Goal: Communication & Community: Answer question/provide support

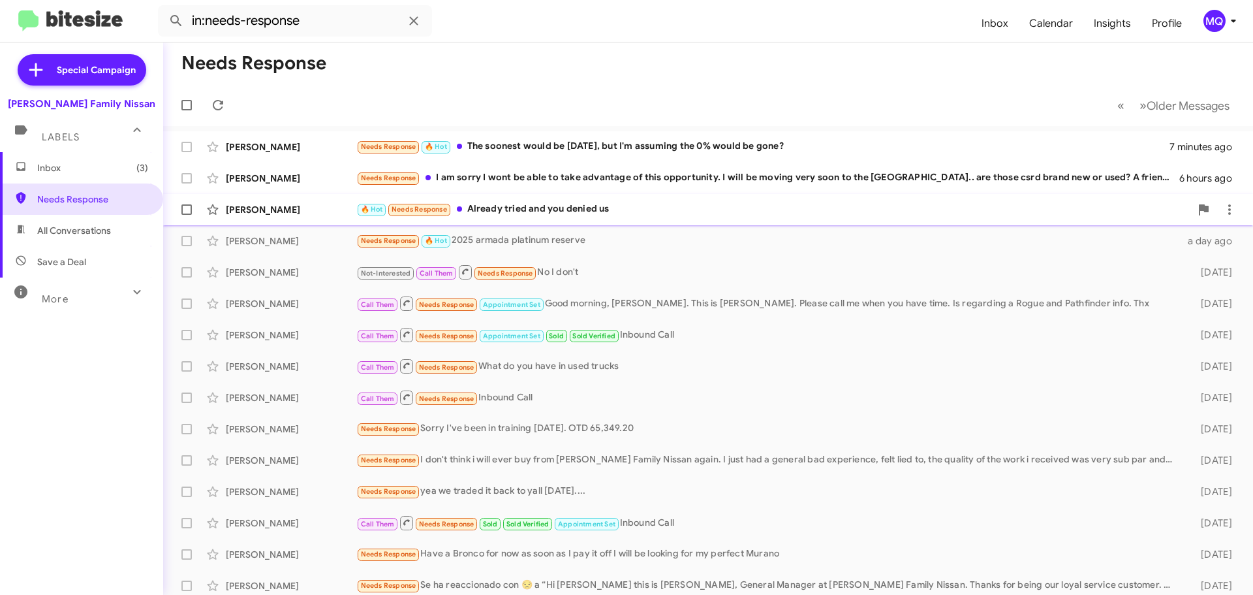
click at [525, 210] on div "🔥 Hot Needs Response Already tried and you denied us" at bounding box center [773, 209] width 834 height 15
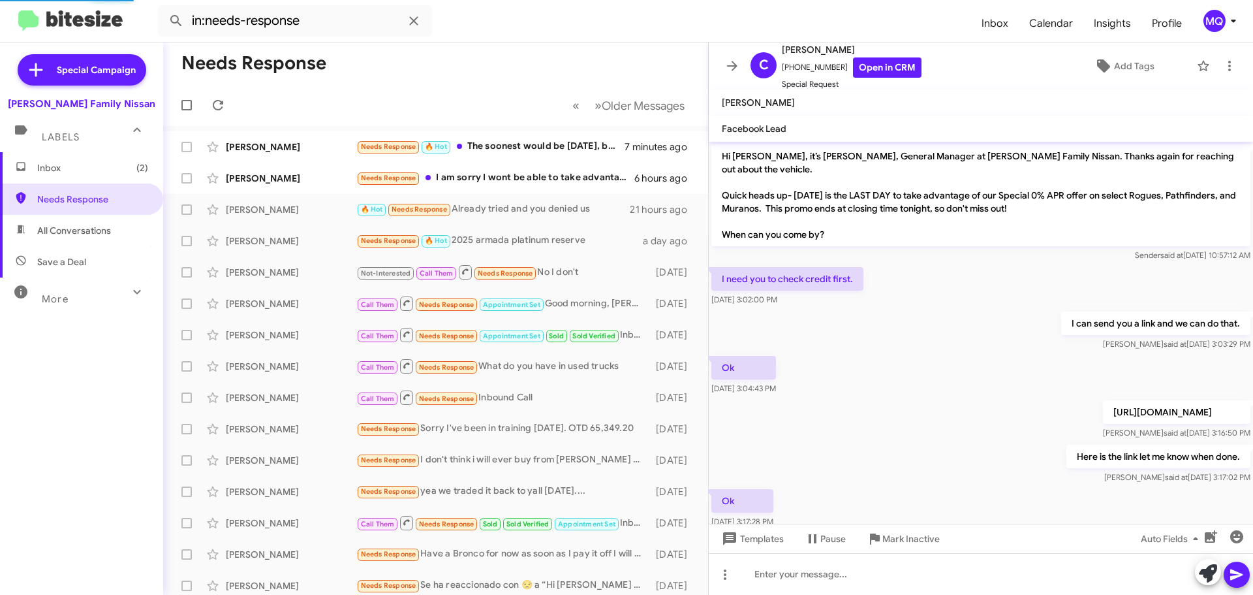
scroll to position [685, 0]
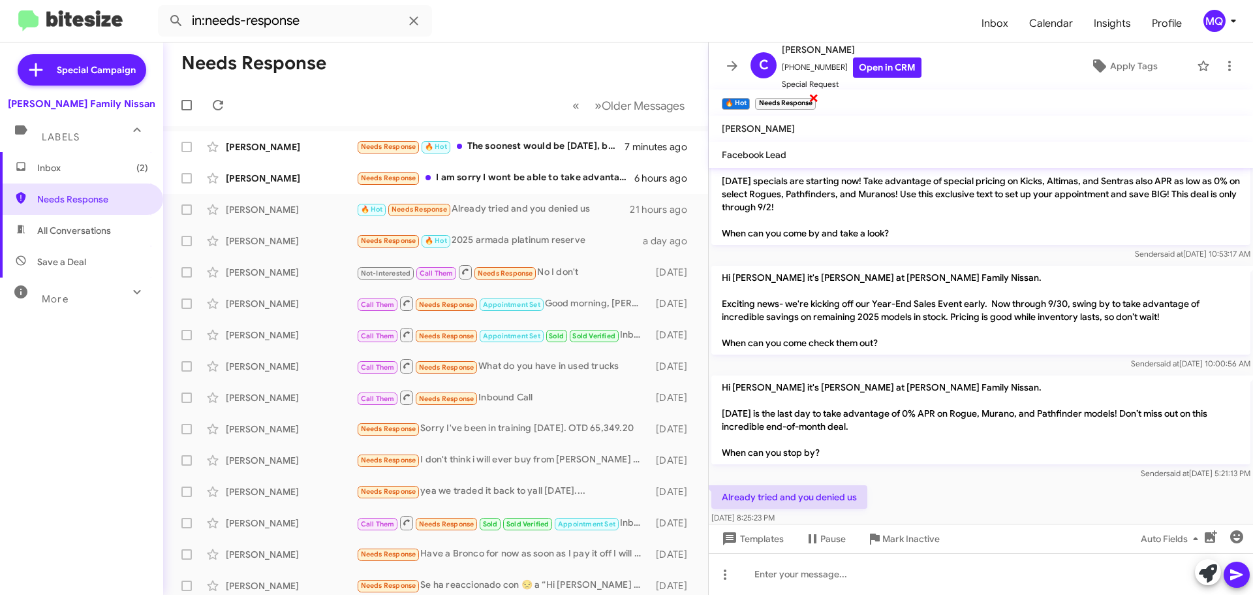
click at [816, 99] on span "×" at bounding box center [814, 97] width 10 height 16
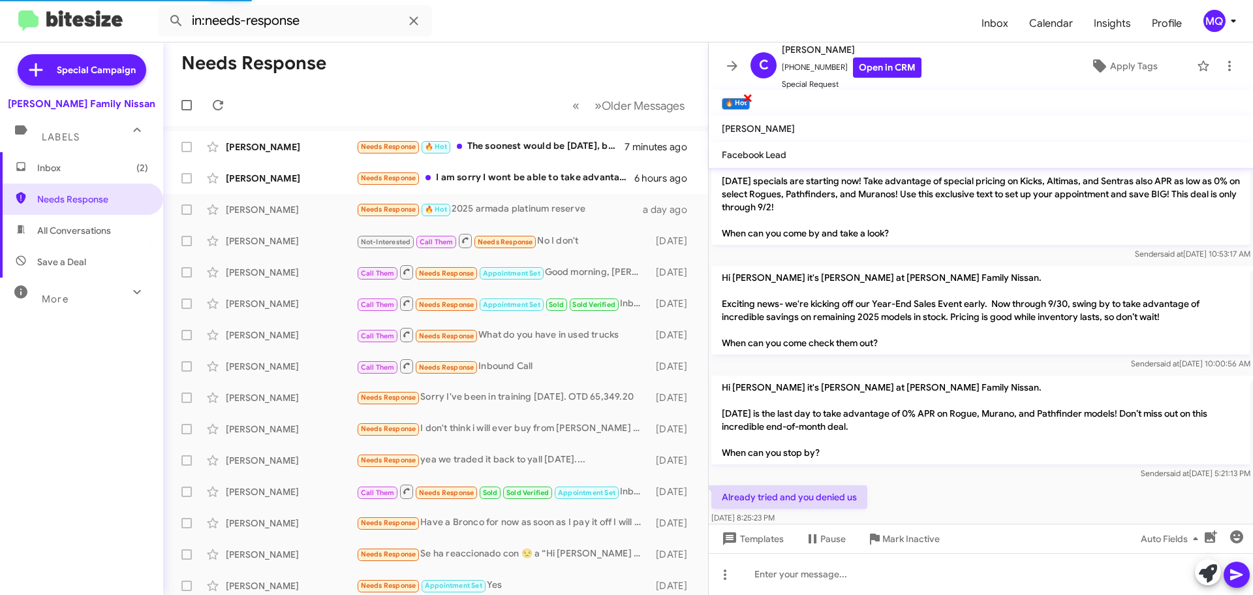
click at [747, 97] on span "×" at bounding box center [748, 97] width 10 height 16
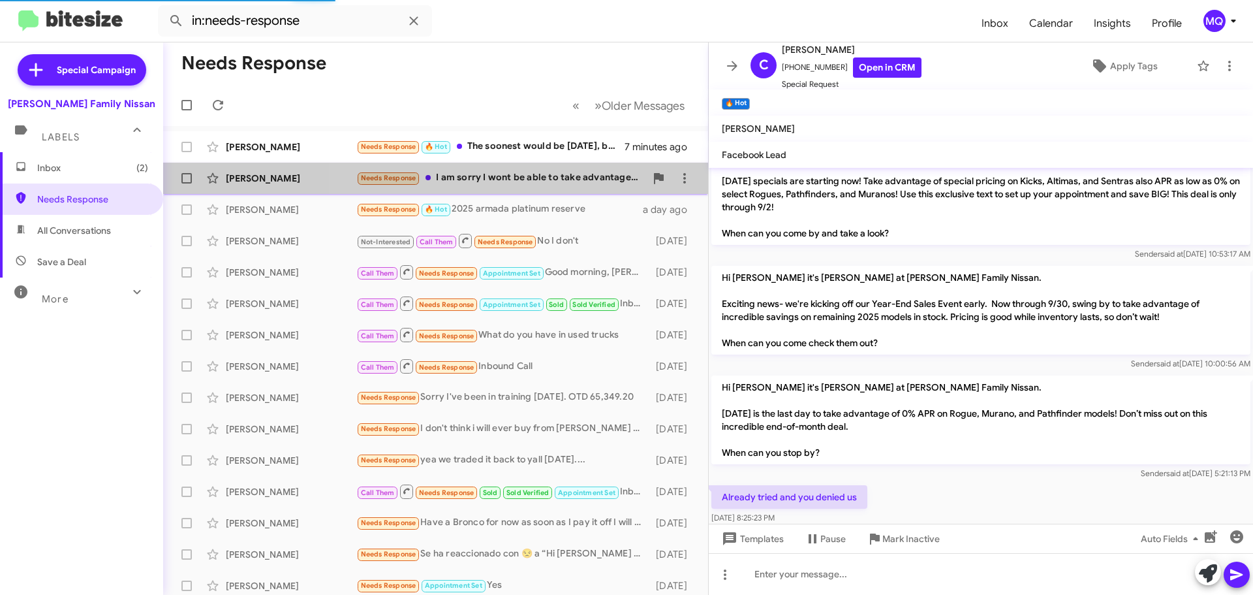
click at [518, 175] on div "Needs Response I am sorry I wont be able to take advantage of this opportunity.…" at bounding box center [500, 177] width 289 height 15
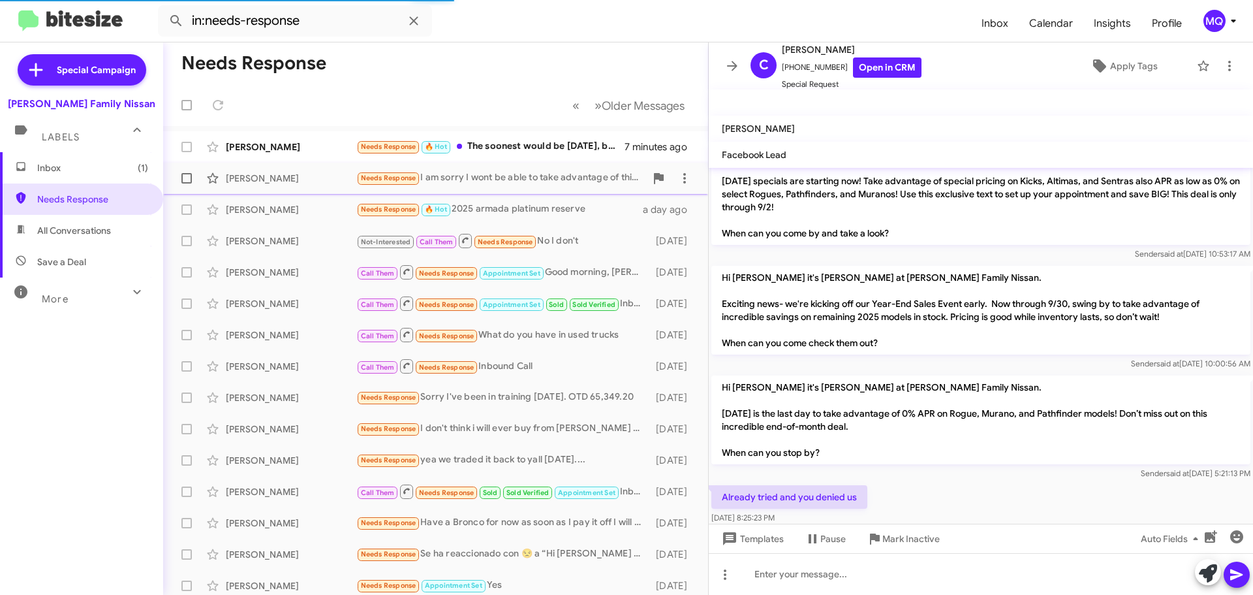
click at [559, 180] on div "Needs Response I am sorry I wont be able to take advantage of this opportunity.…" at bounding box center [500, 177] width 289 height 15
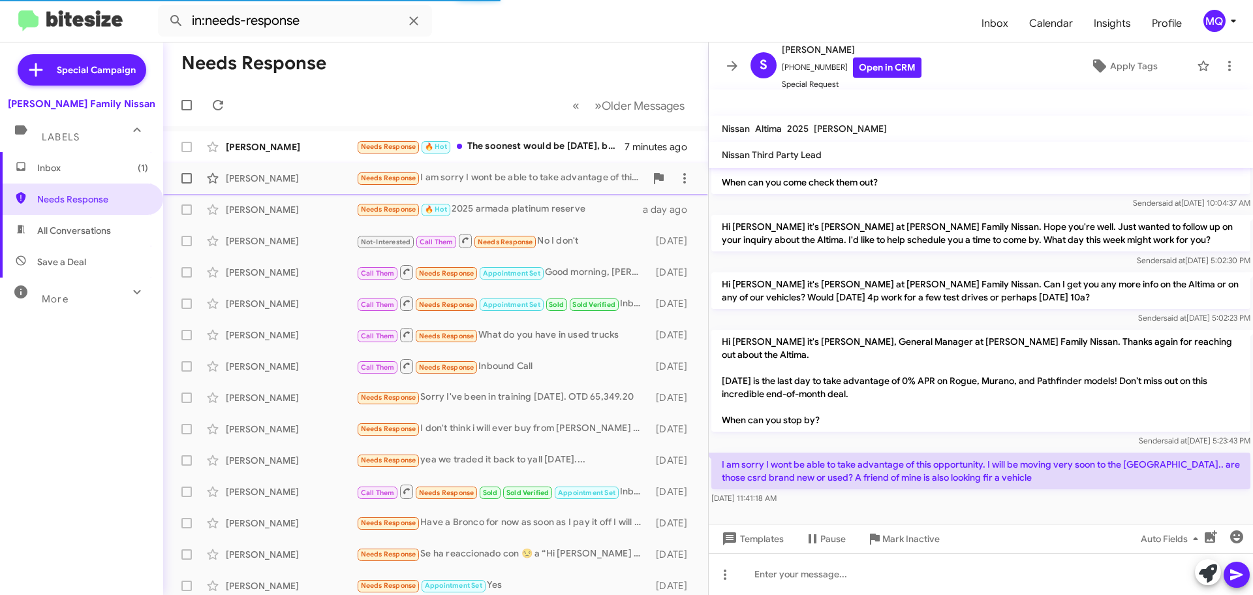
scroll to position [52, 0]
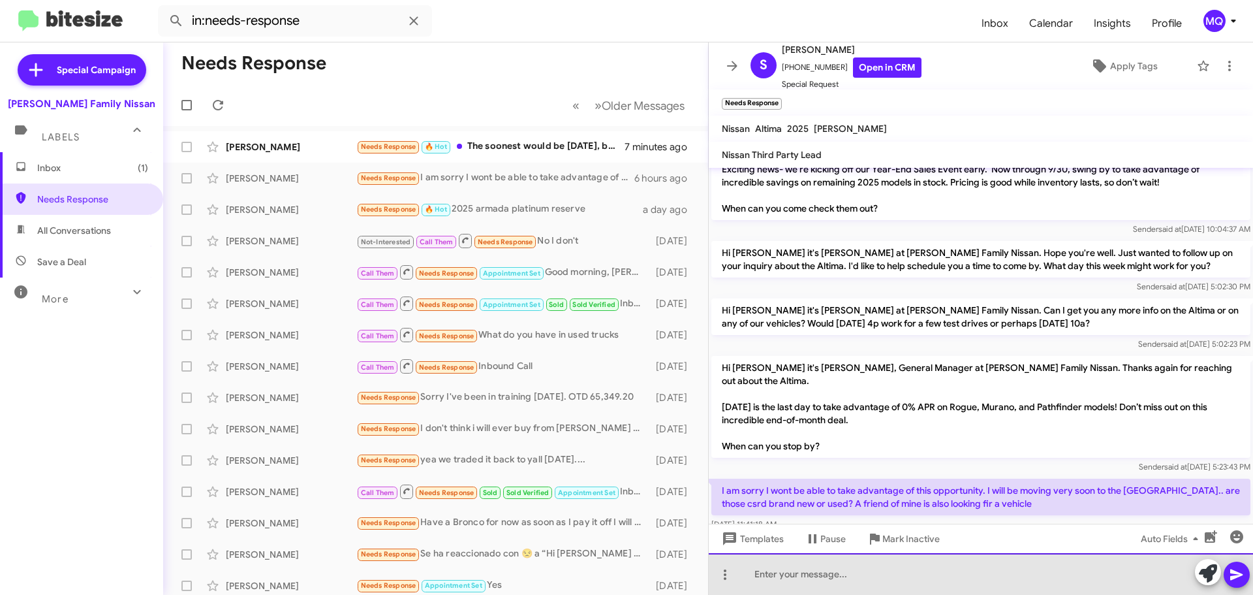
click at [993, 579] on div at bounding box center [981, 574] width 544 height 42
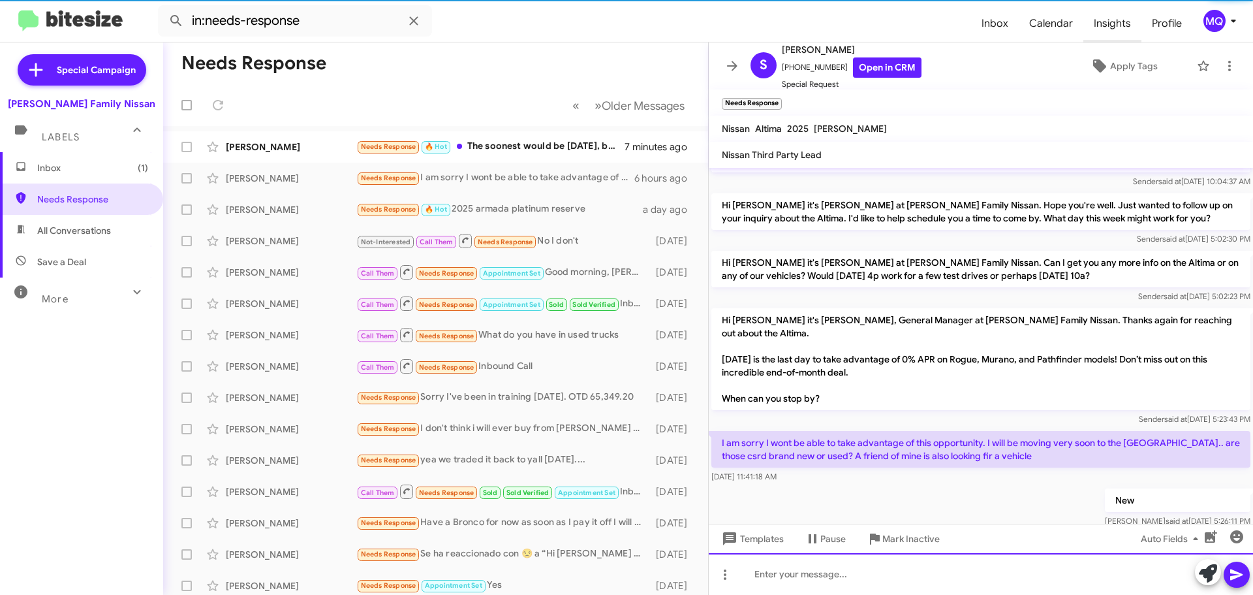
scroll to position [74, 0]
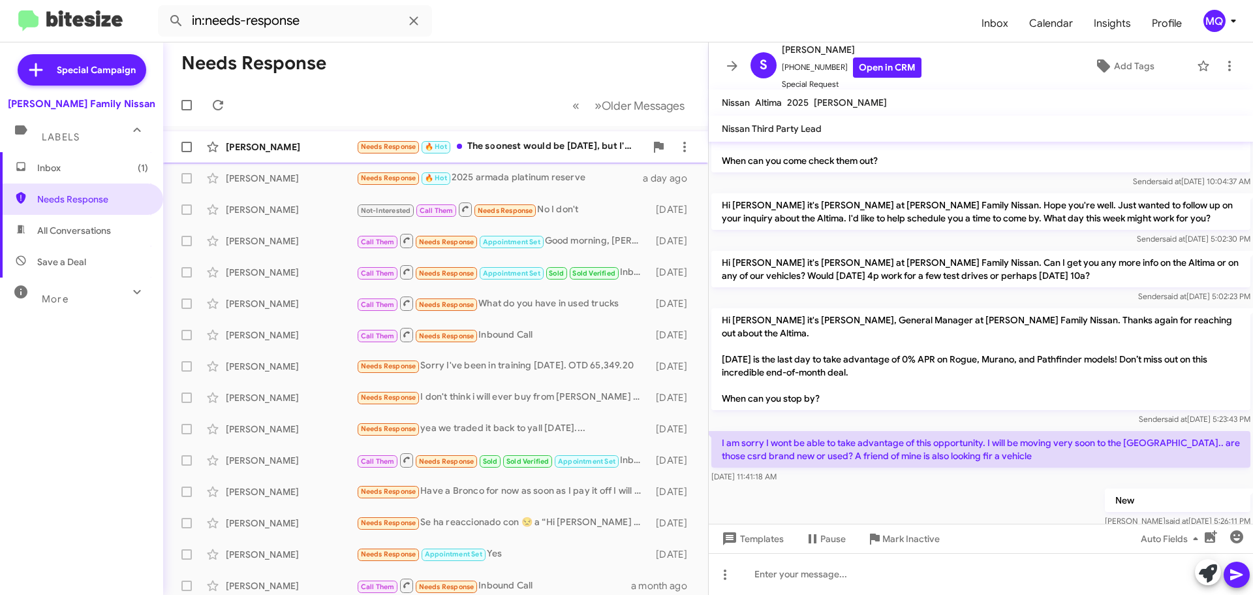
click at [553, 149] on div "Needs Response 🔥 Hot The soonest would be [DATE], but I'm assuming the 0% would…" at bounding box center [500, 146] width 289 height 15
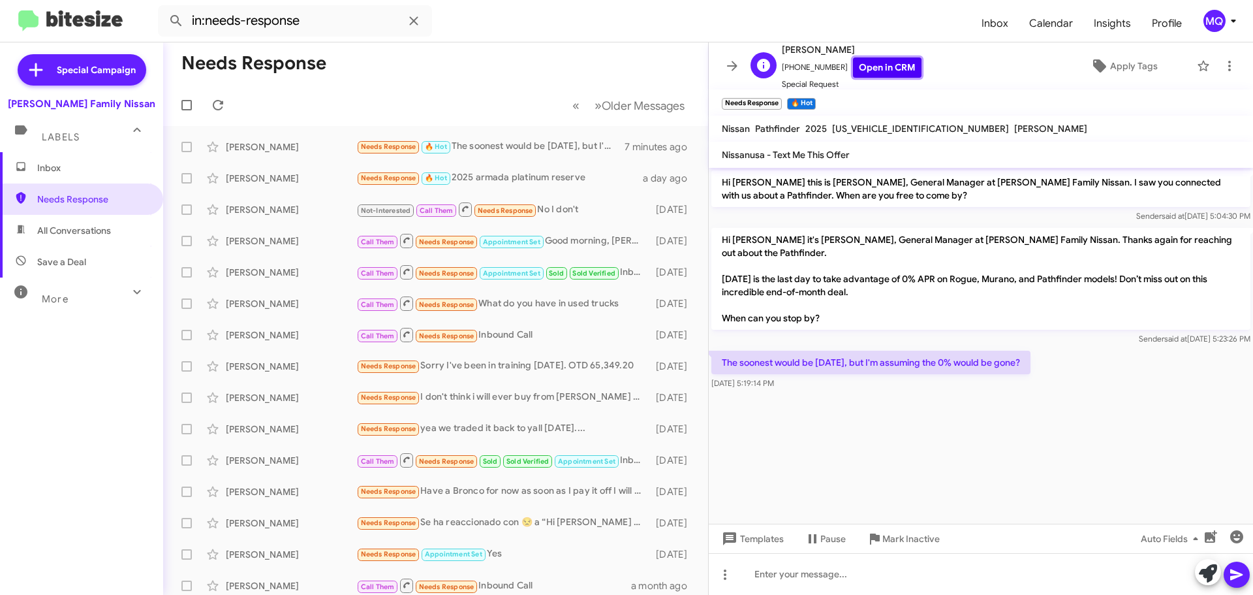
click at [871, 69] on link "Open in CRM" at bounding box center [887, 67] width 69 height 20
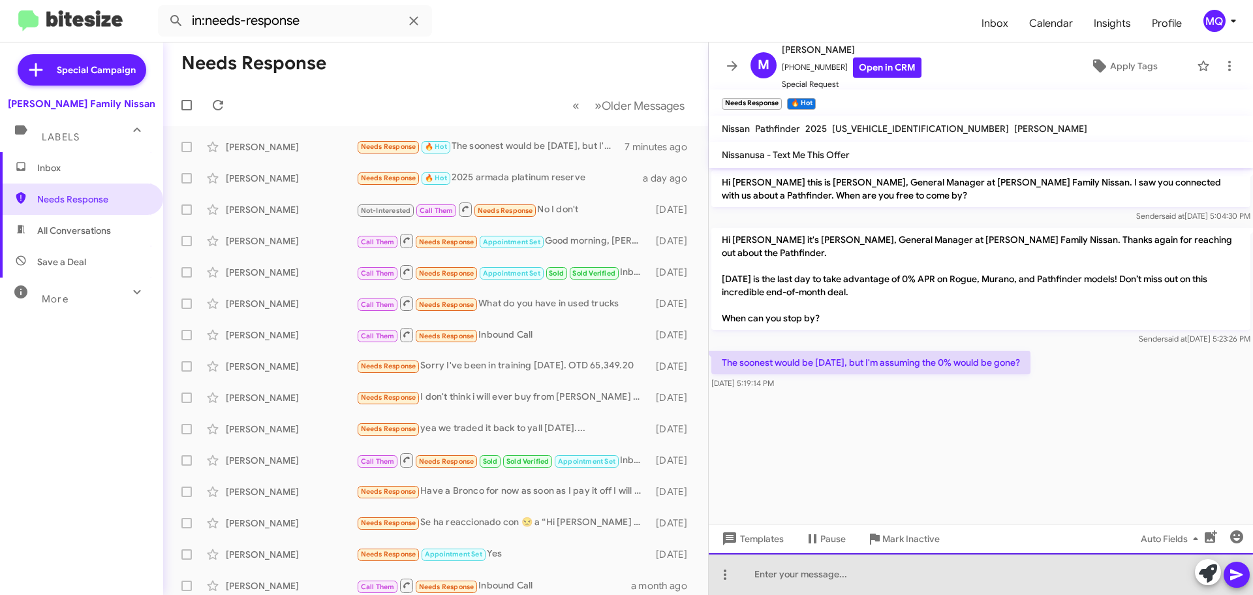
click at [798, 582] on div at bounding box center [981, 574] width 544 height 42
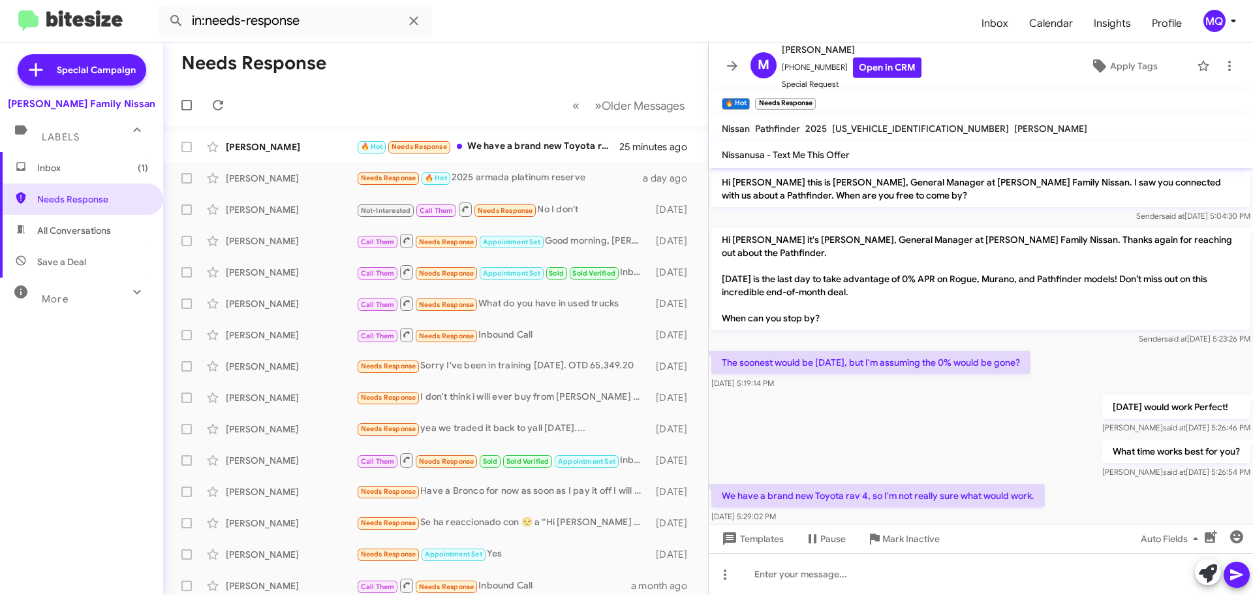
scroll to position [8, 0]
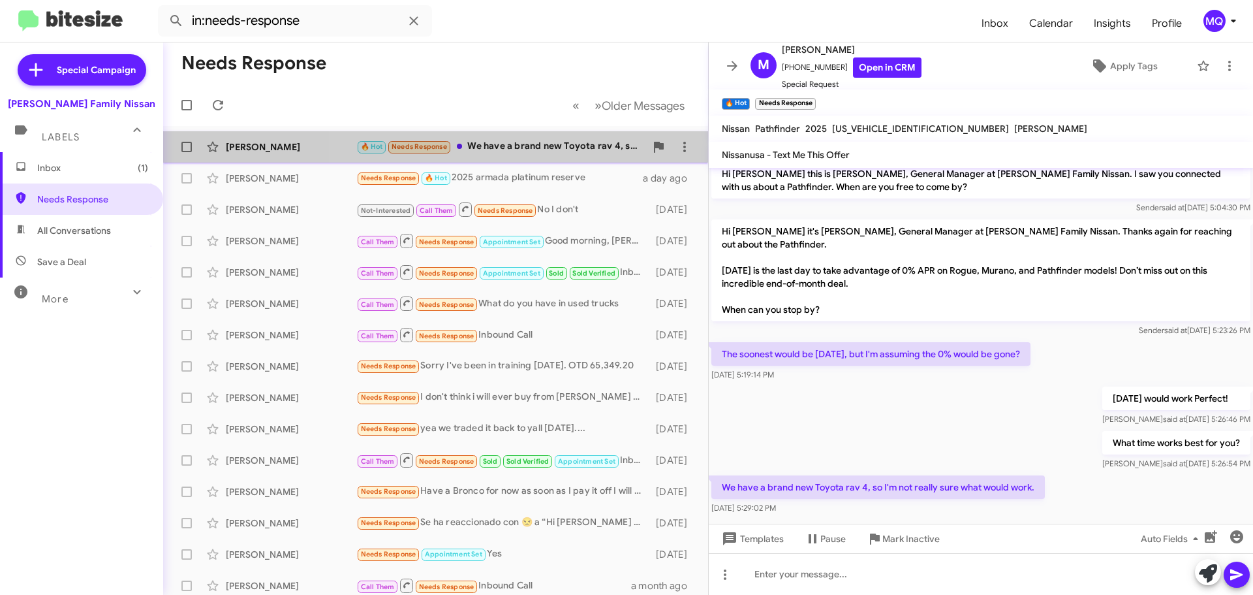
click at [541, 150] on div "🔥 Hot Needs Response We have a brand new Toyota rav 4, so I'm not really sure w…" at bounding box center [500, 146] width 289 height 15
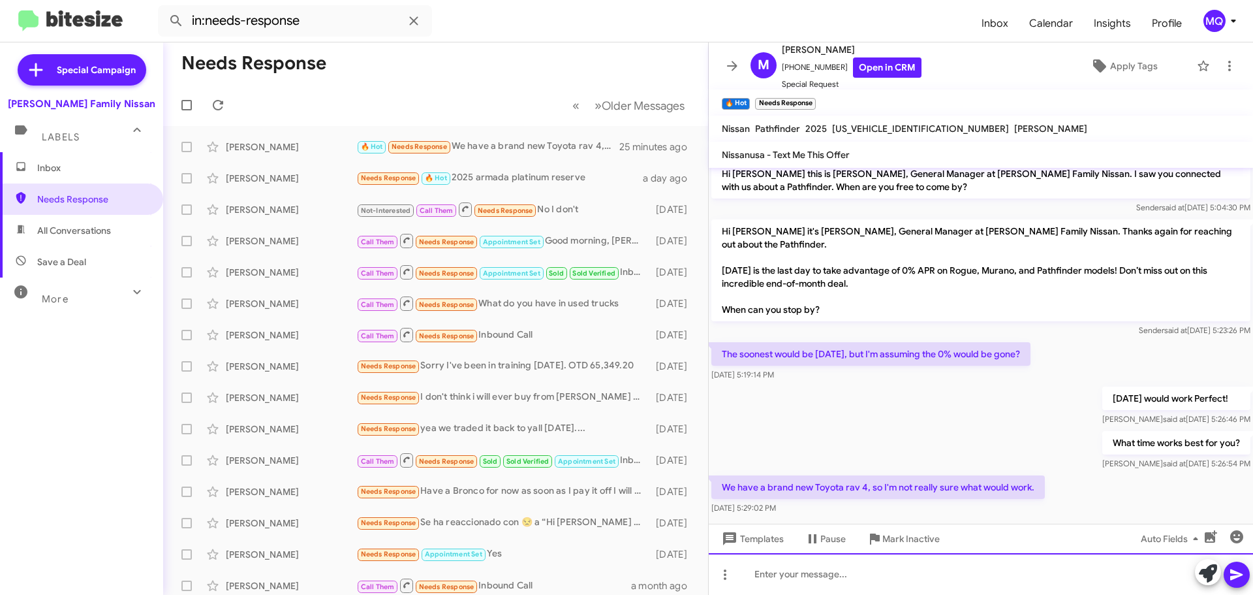
click at [826, 588] on div at bounding box center [981, 574] width 544 height 42
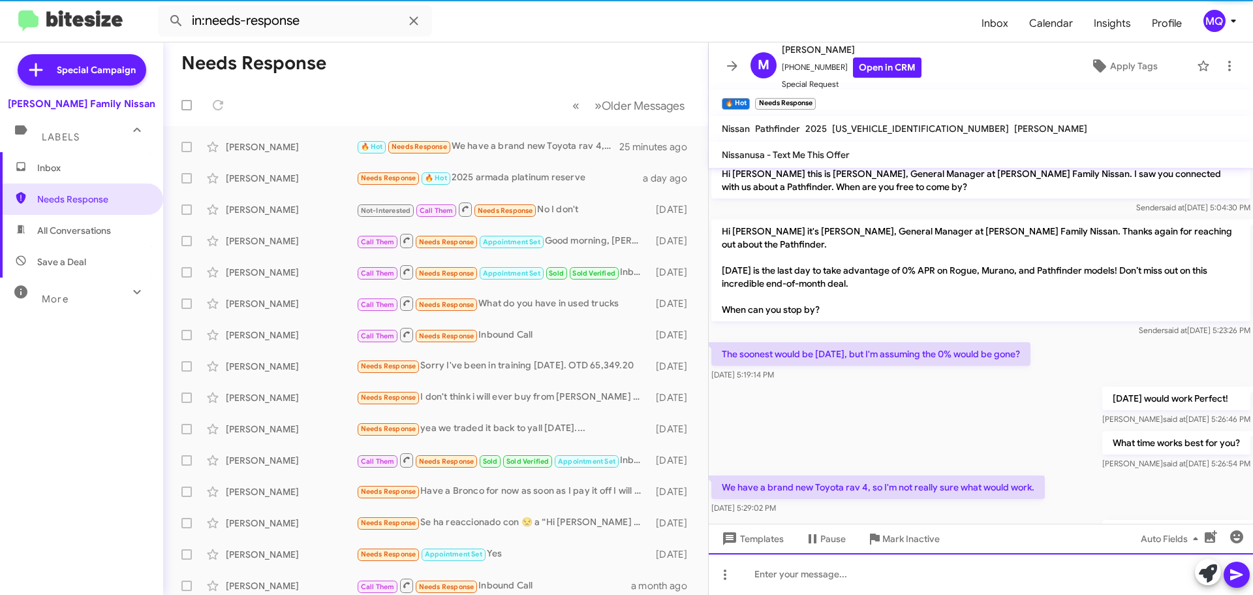
scroll to position [56, 0]
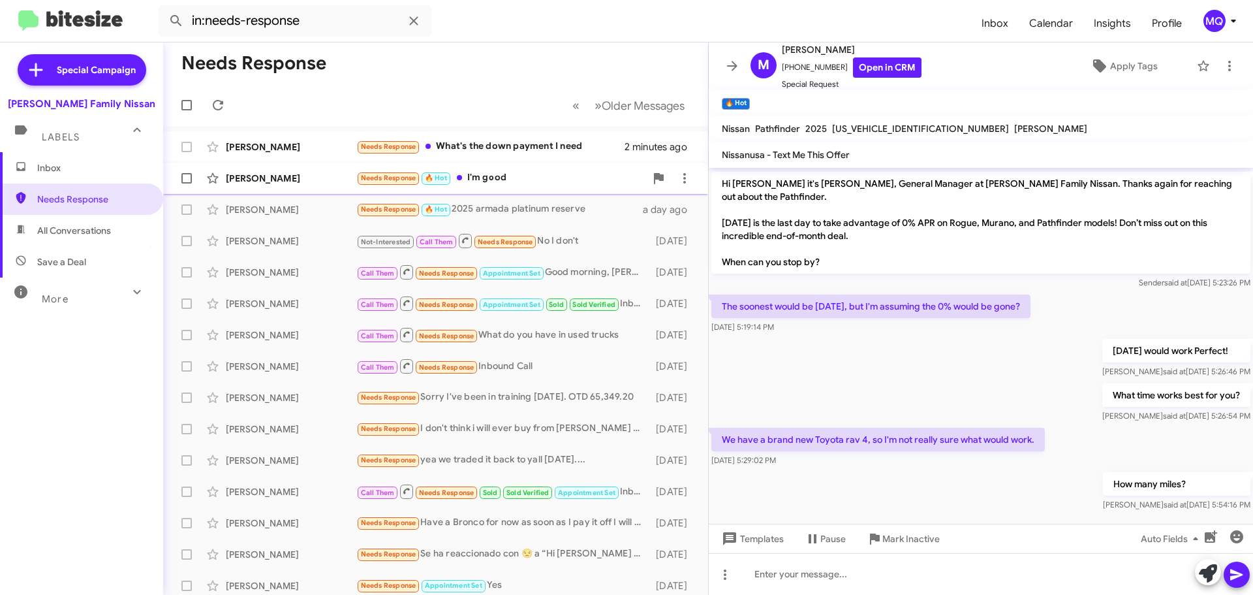
click at [523, 172] on div "Needs Response 🔥 Hot I'm good" at bounding box center [500, 177] width 289 height 15
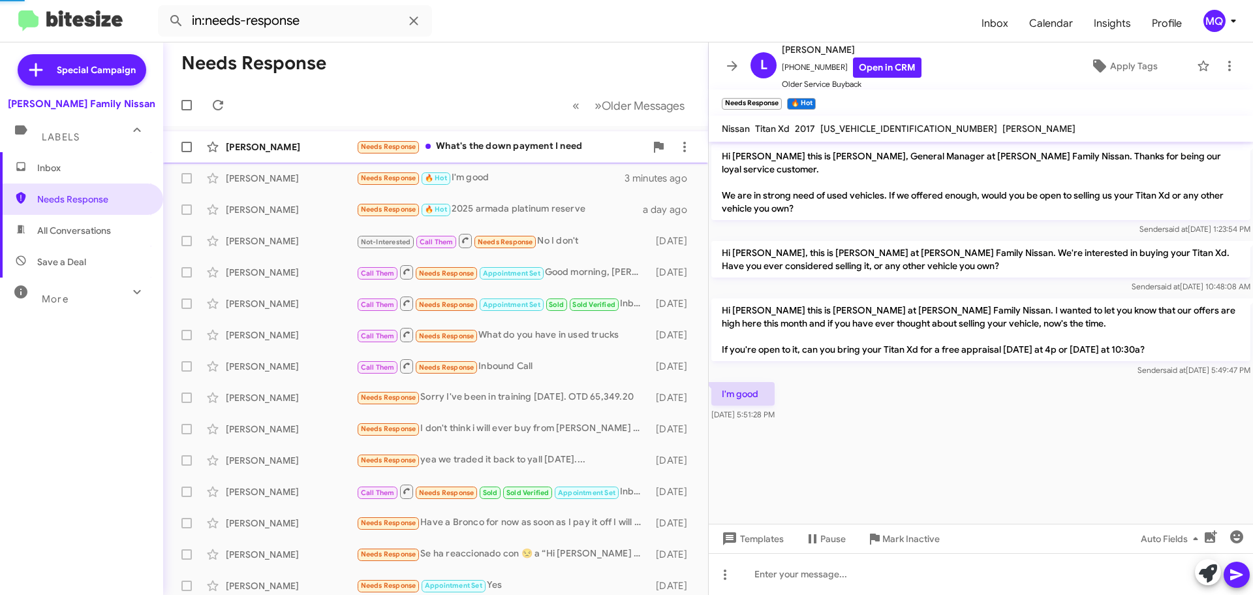
click at [523, 152] on div "Needs Response What's the down payment I need" at bounding box center [500, 146] width 289 height 15
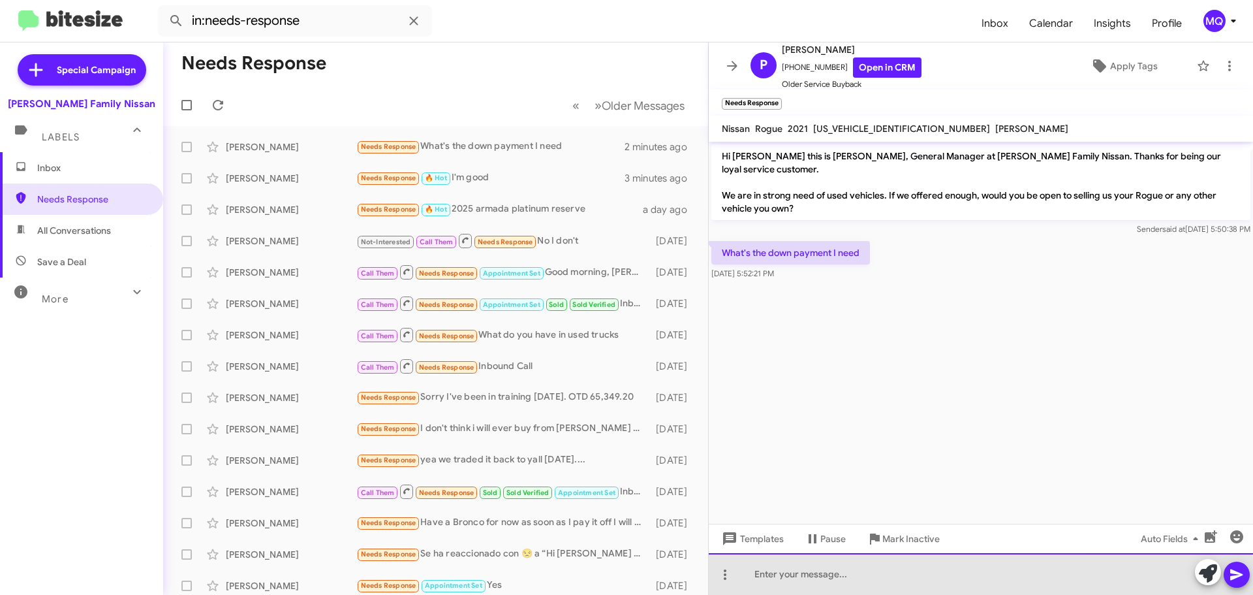
click at [837, 580] on div at bounding box center [981, 574] width 544 height 42
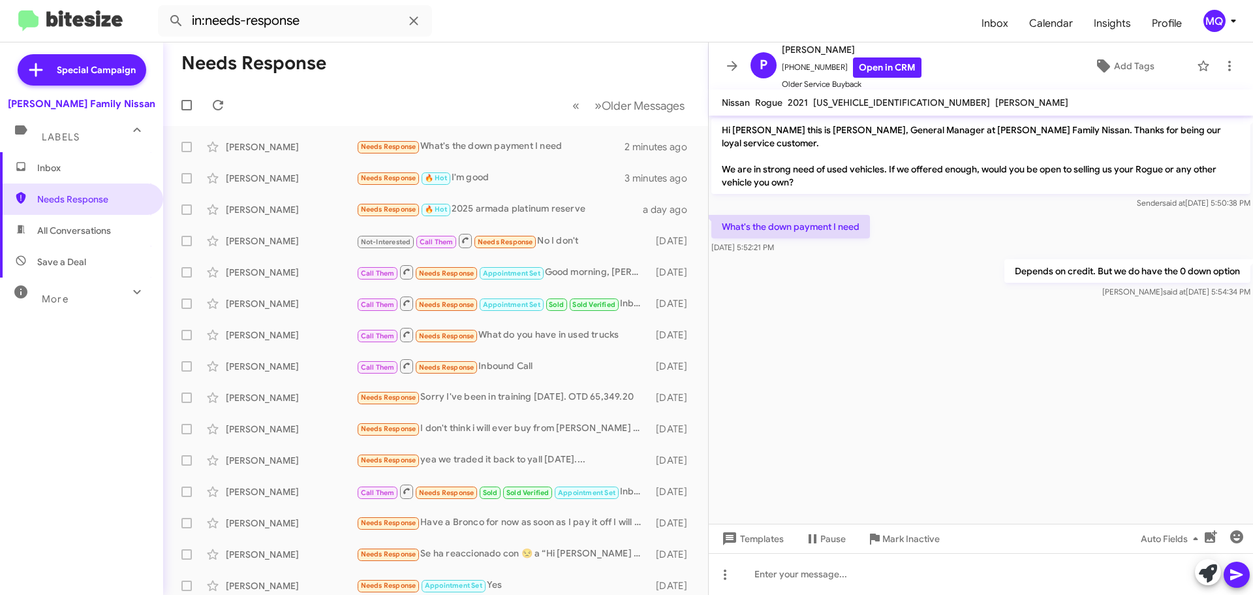
click at [85, 236] on span "All Conversations" at bounding box center [74, 230] width 74 height 13
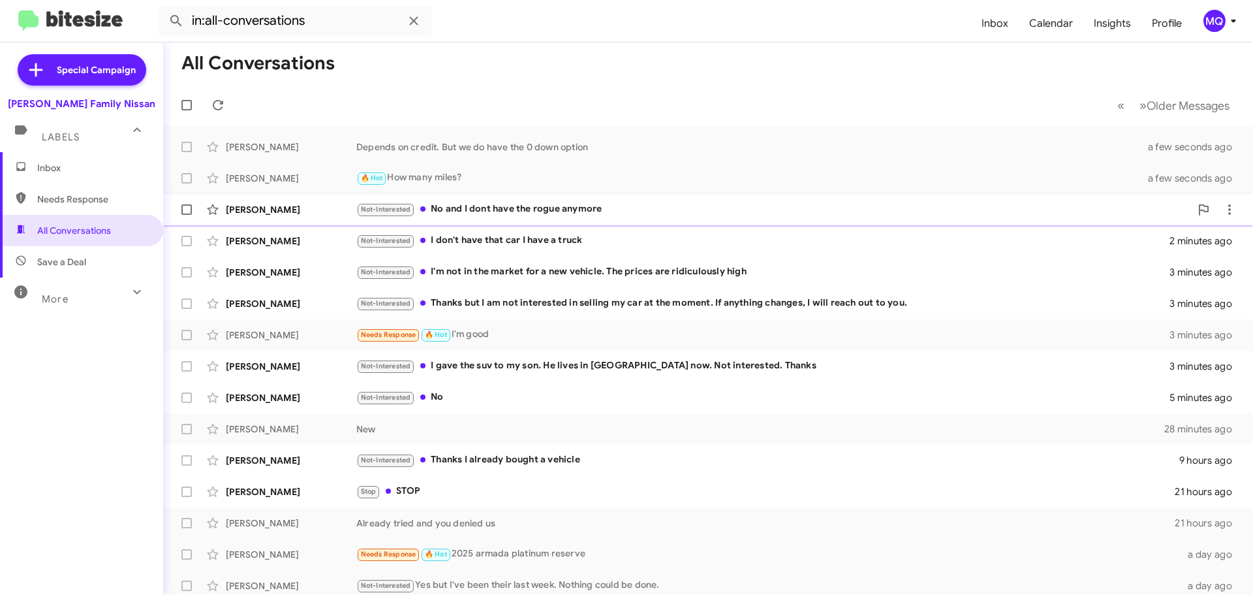
click at [621, 210] on div "Not-Interested No and I dont have the rogue anymore" at bounding box center [773, 209] width 834 height 15
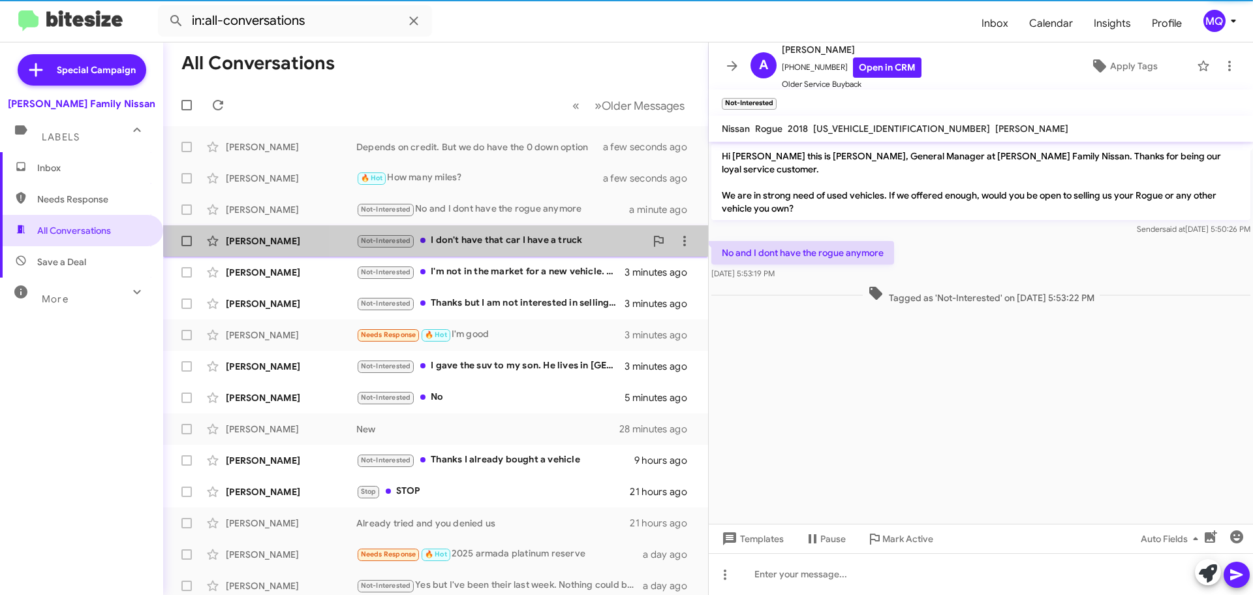
click at [539, 245] on div "Not-Interested I don't have that car I have a truck" at bounding box center [500, 240] width 289 height 15
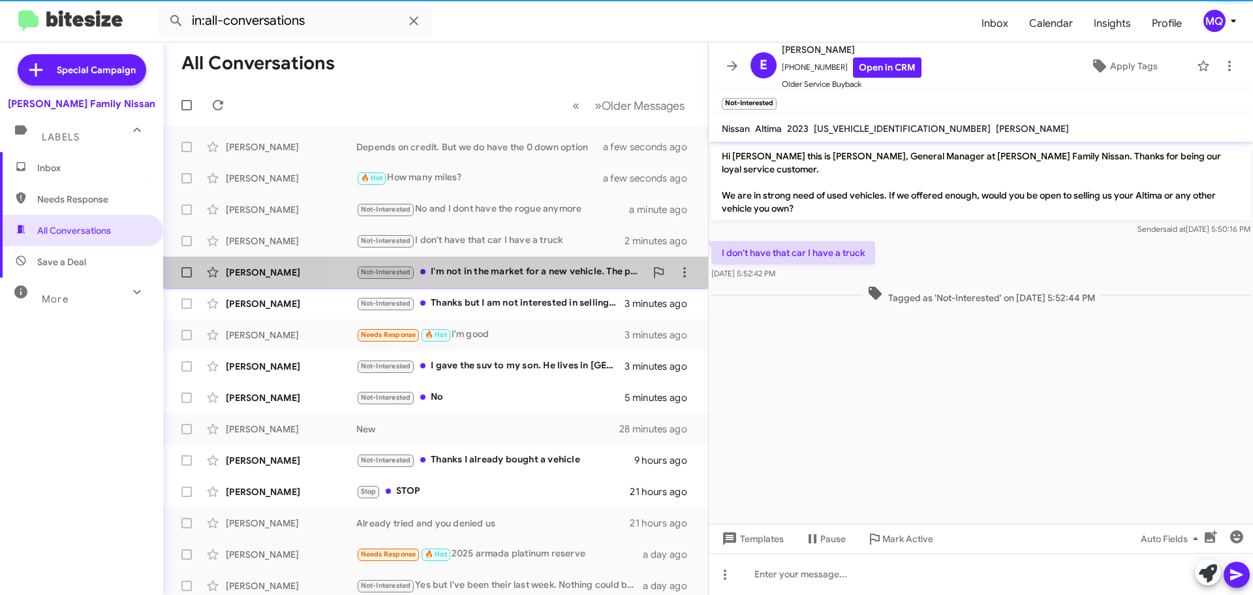
click at [522, 280] on div "[PERSON_NAME] Not-Interested I'm not in the market for a new vehicle. The price…" at bounding box center [436, 272] width 524 height 26
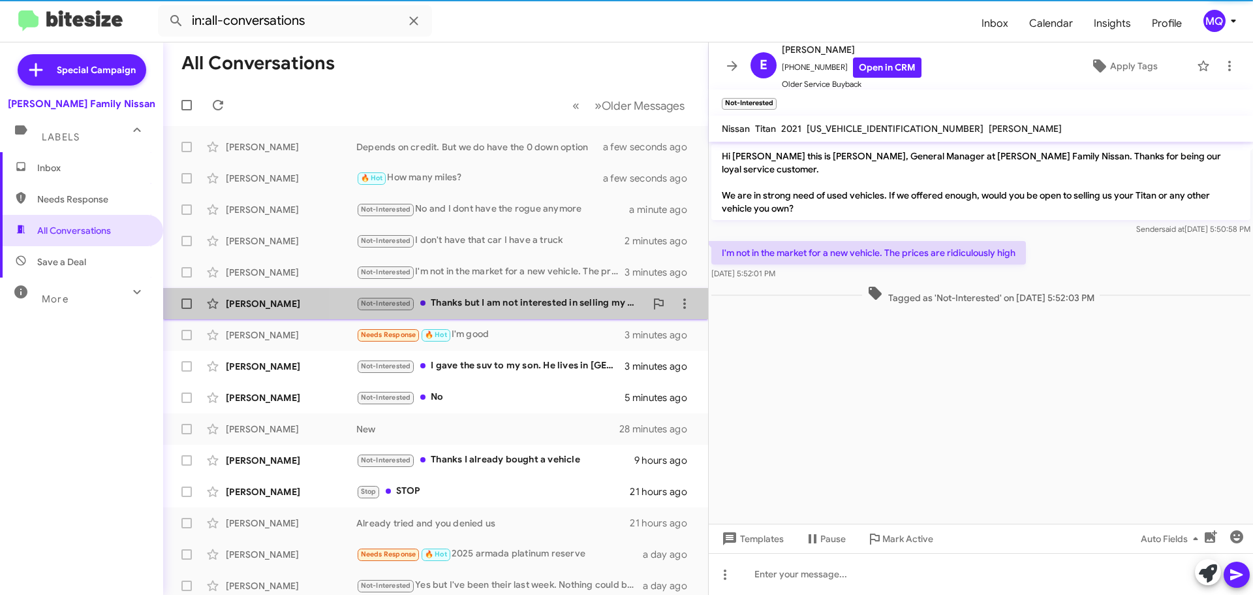
click at [516, 309] on div "Not-Interested Thanks but I am not interested in selling my car at the moment. …" at bounding box center [500, 303] width 289 height 15
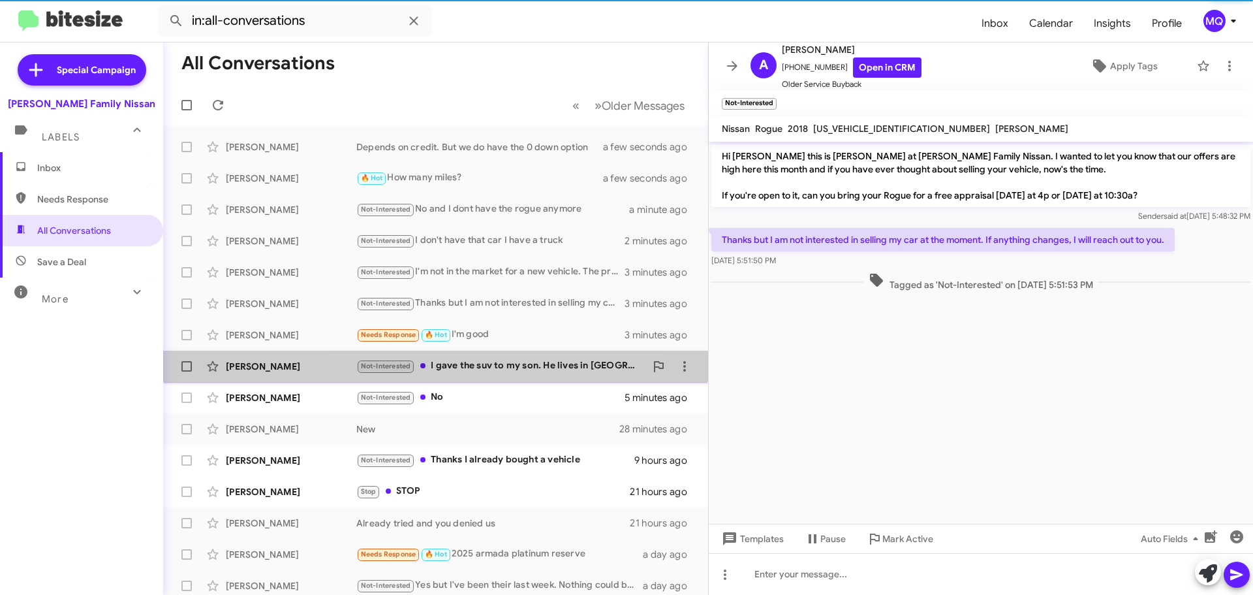
click at [502, 367] on div "Not-Interested I gave the suv to my son. He lives in [GEOGRAPHIC_DATA] now. Not…" at bounding box center [500, 365] width 289 height 15
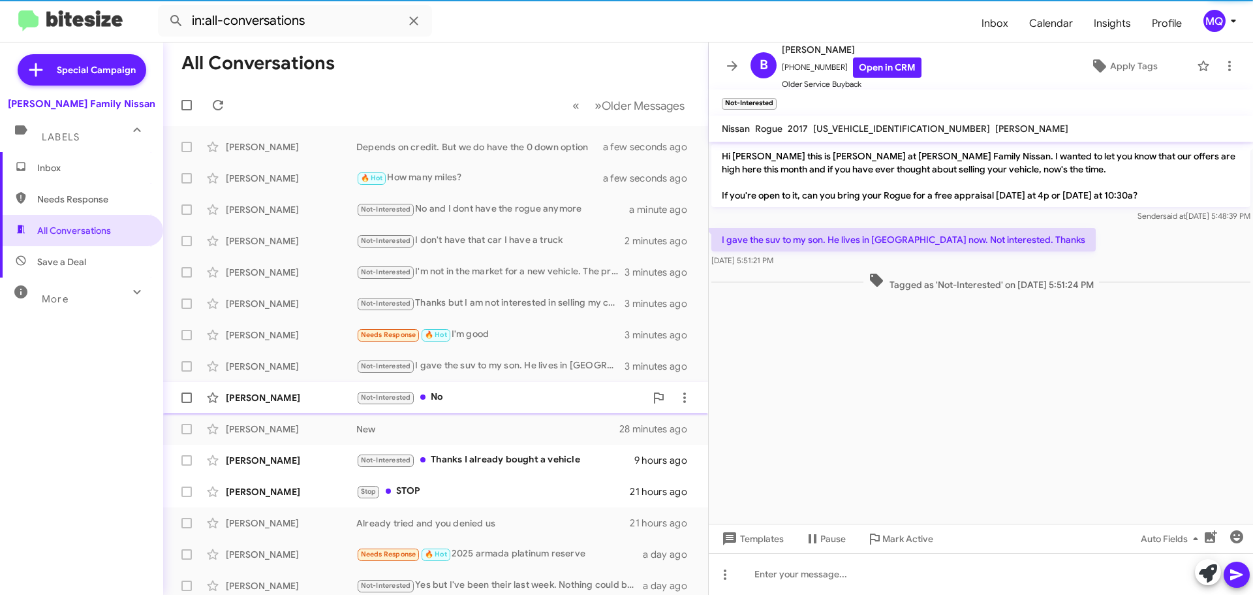
click at [488, 401] on div "Not-Interested No" at bounding box center [500, 397] width 289 height 15
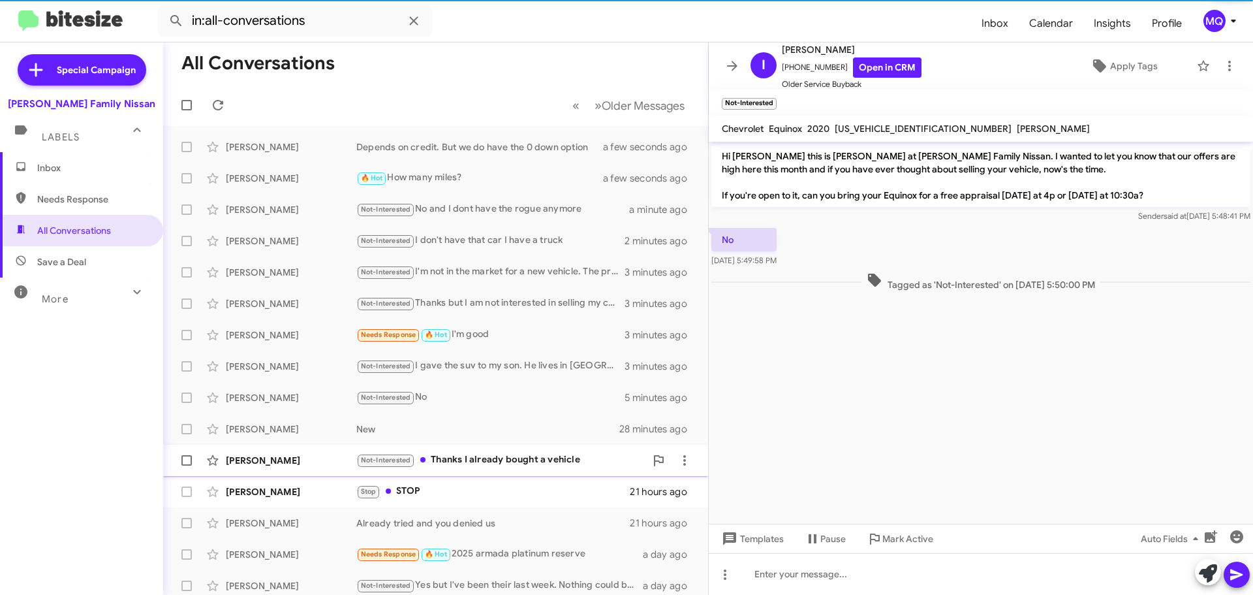
click at [507, 458] on div "Not-Interested Thanks I already bought a vehicle" at bounding box center [500, 459] width 289 height 15
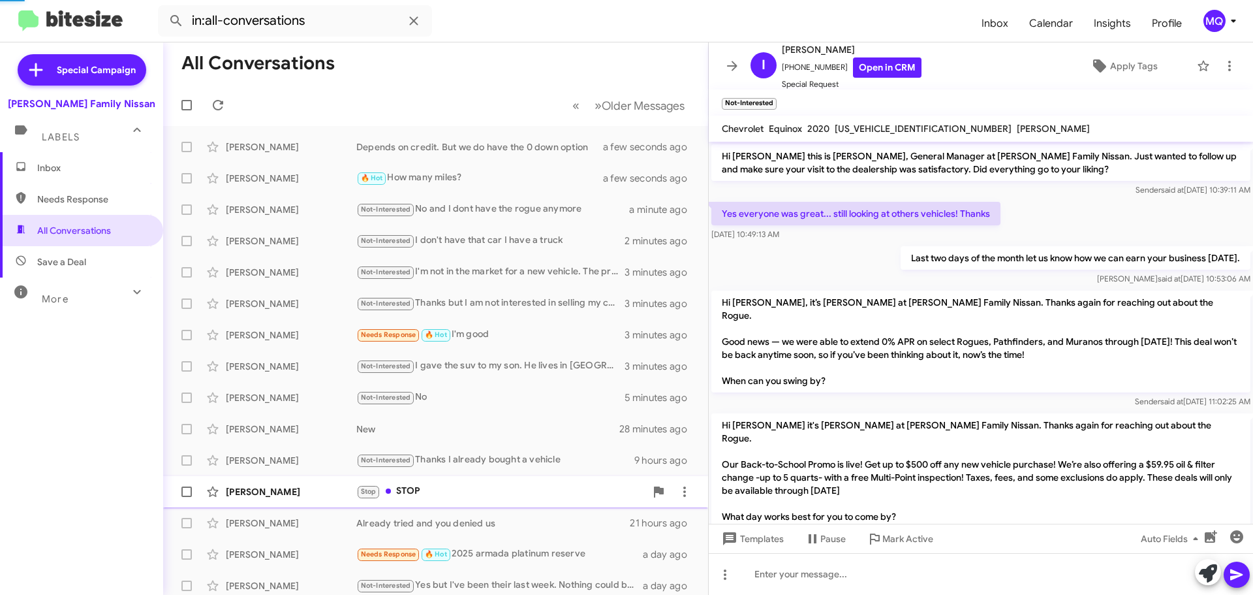
scroll to position [201, 0]
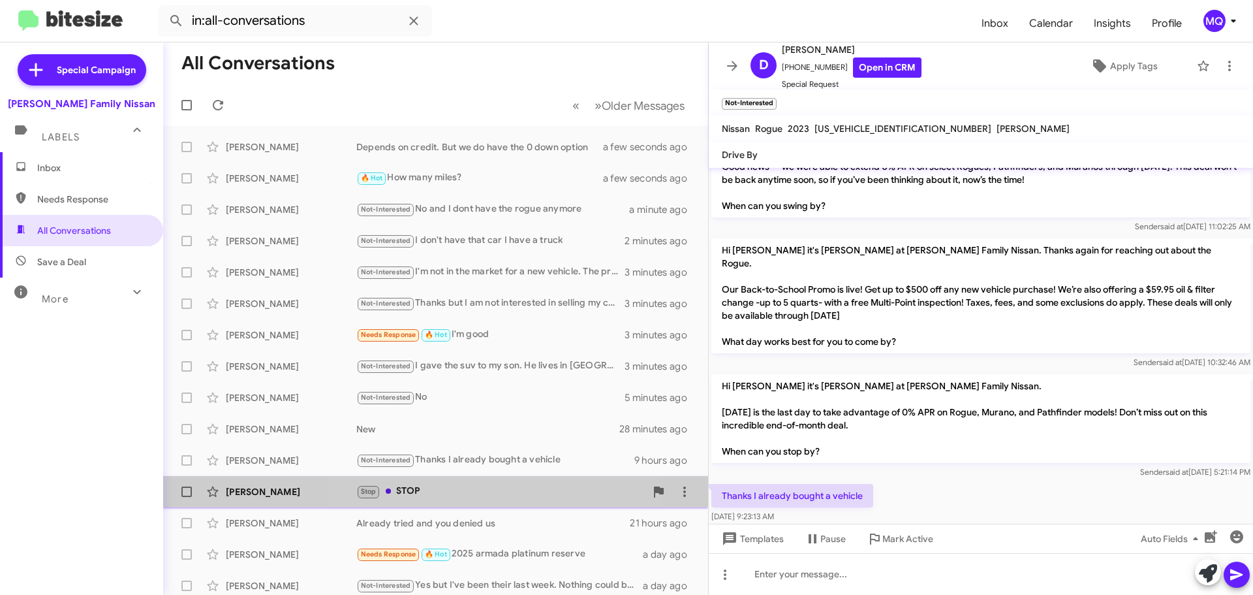
click at [495, 488] on div "Stop STOP" at bounding box center [500, 491] width 289 height 15
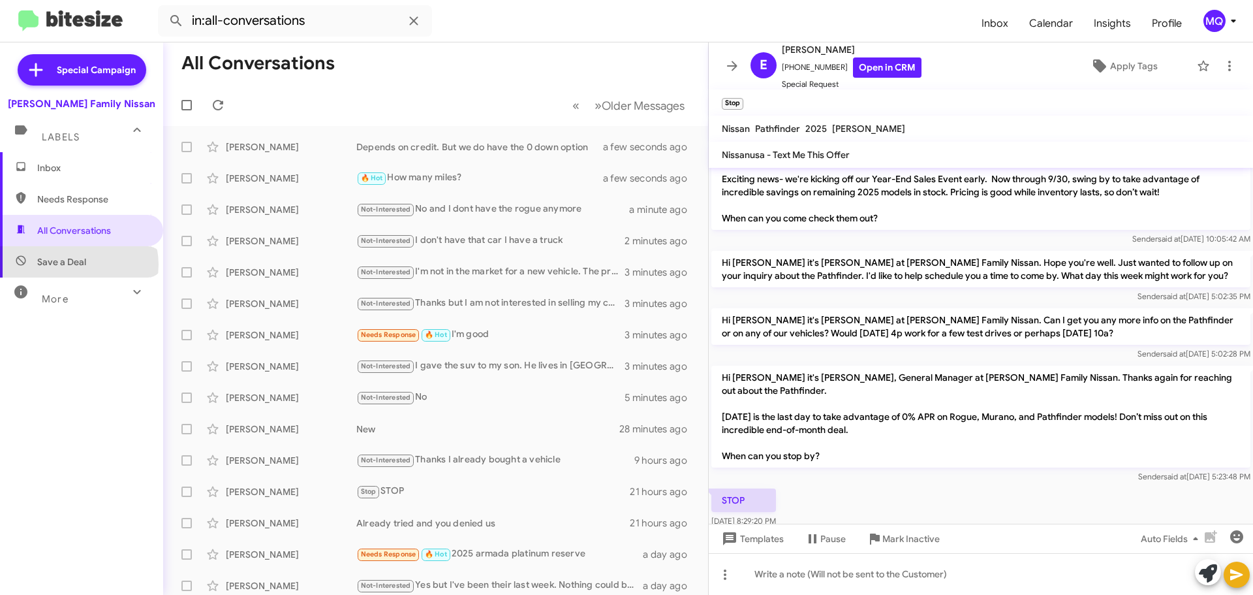
click at [78, 264] on span "Save a Deal" at bounding box center [61, 261] width 49 height 13
type input "in:not-interested"
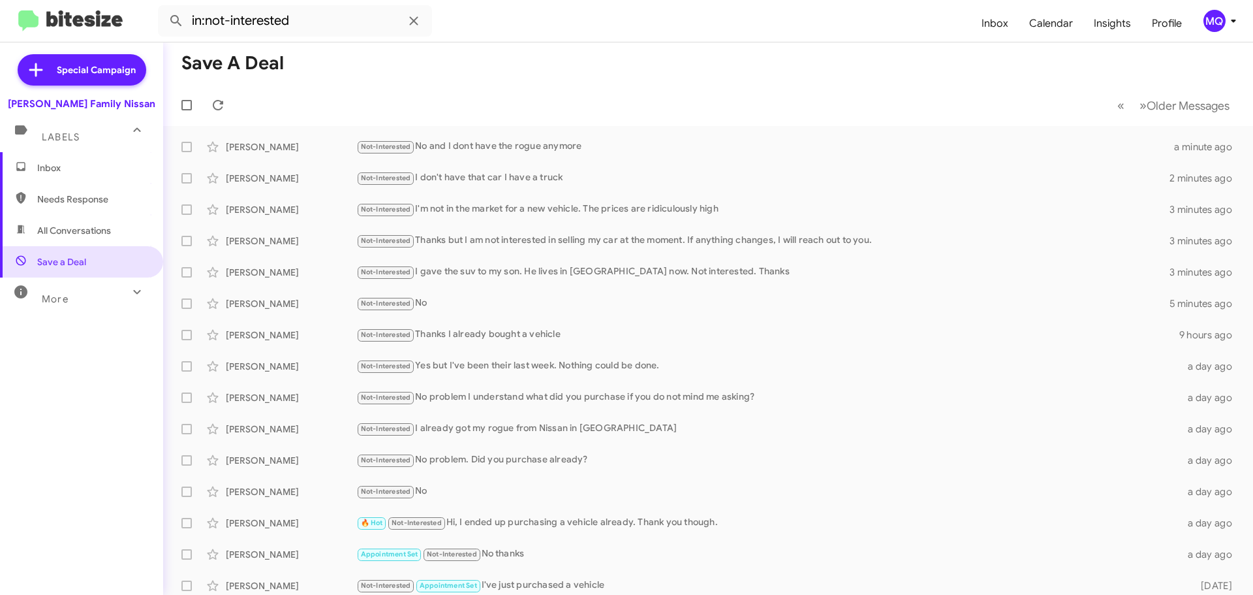
click at [64, 163] on span "Inbox" at bounding box center [92, 167] width 111 height 13
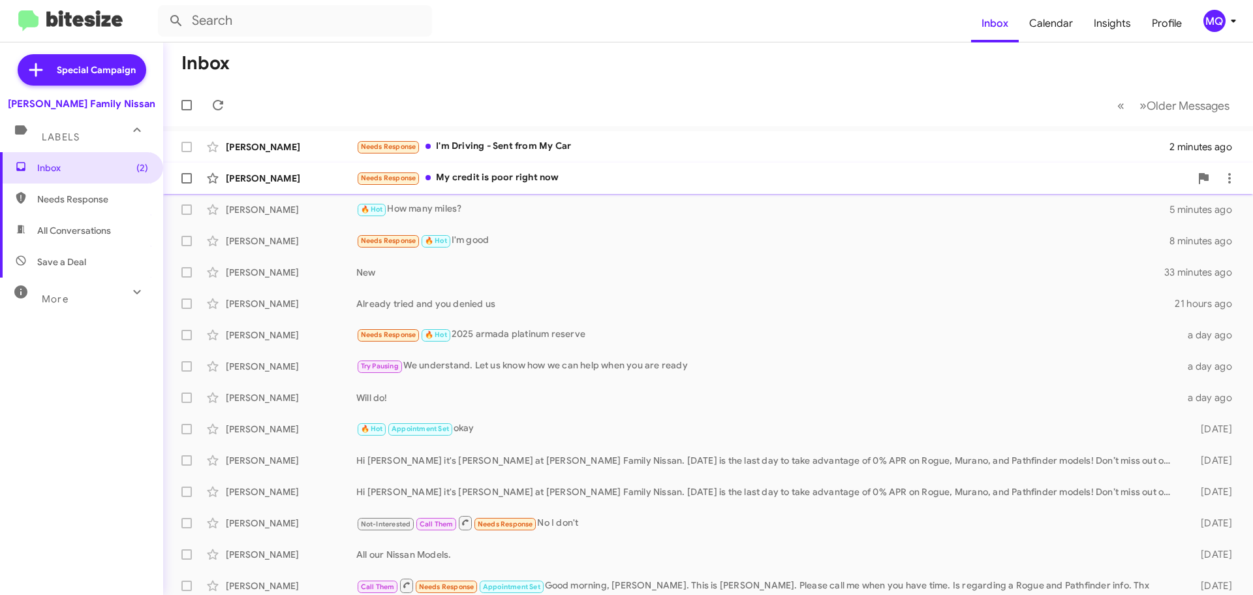
click at [513, 179] on div "Needs Response My credit is poor right now" at bounding box center [773, 177] width 834 height 15
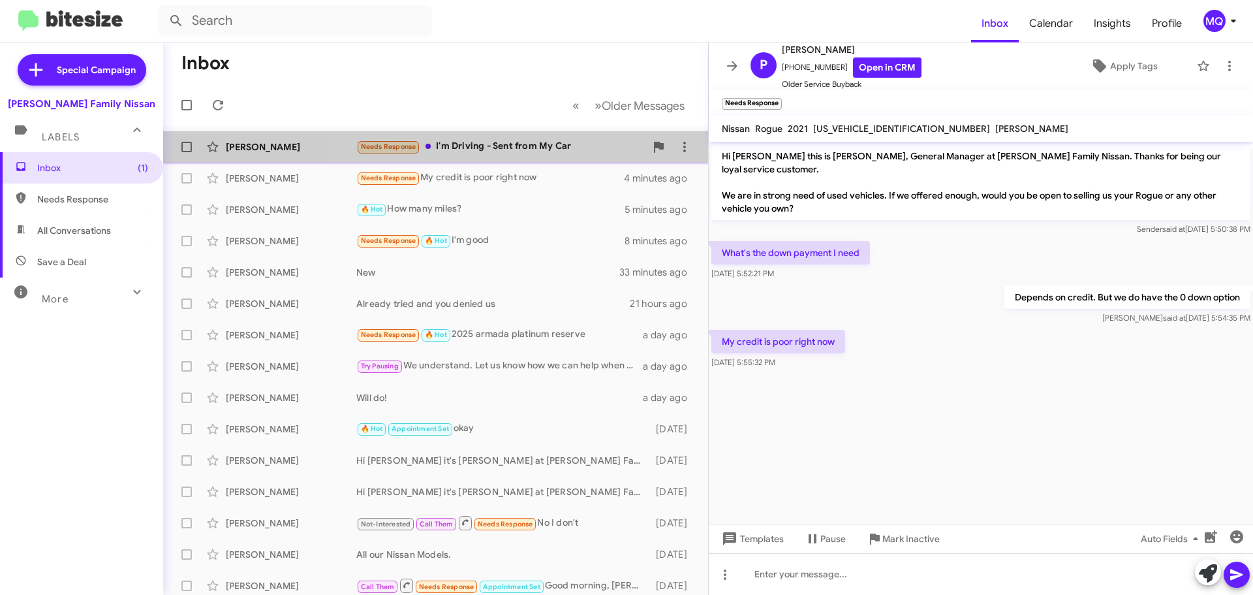
click at [542, 148] on div "Needs Response I'm Driving - Sent from My Car" at bounding box center [500, 146] width 289 height 15
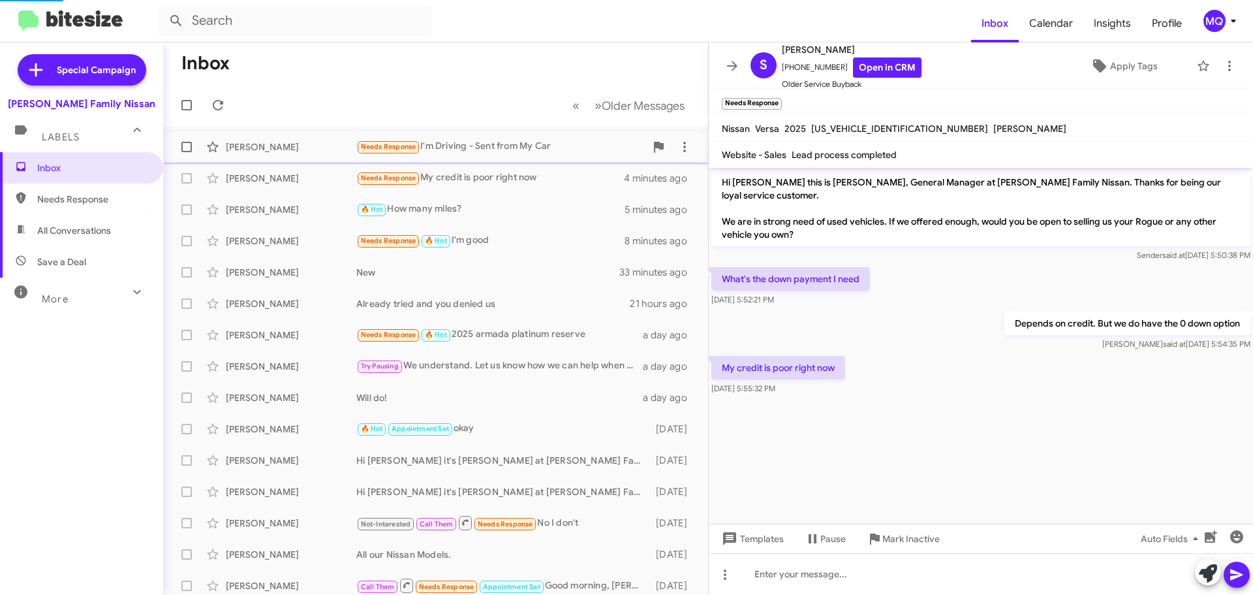
scroll to position [1367, 0]
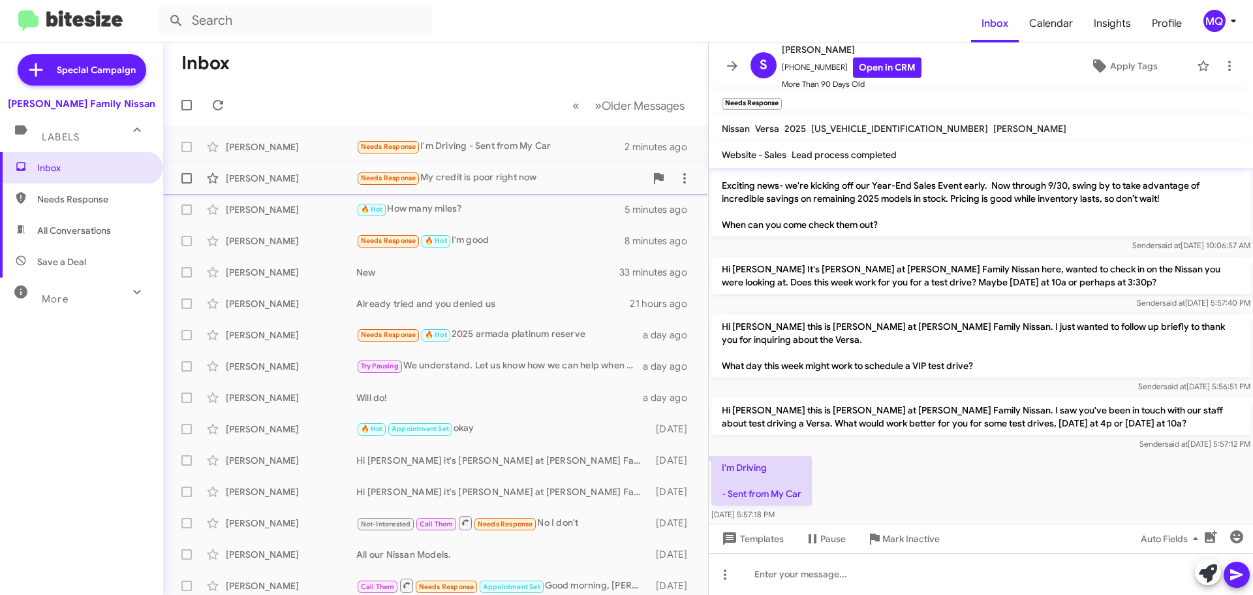
click at [523, 185] on div "Needs Response My credit is poor right now" at bounding box center [500, 177] width 289 height 15
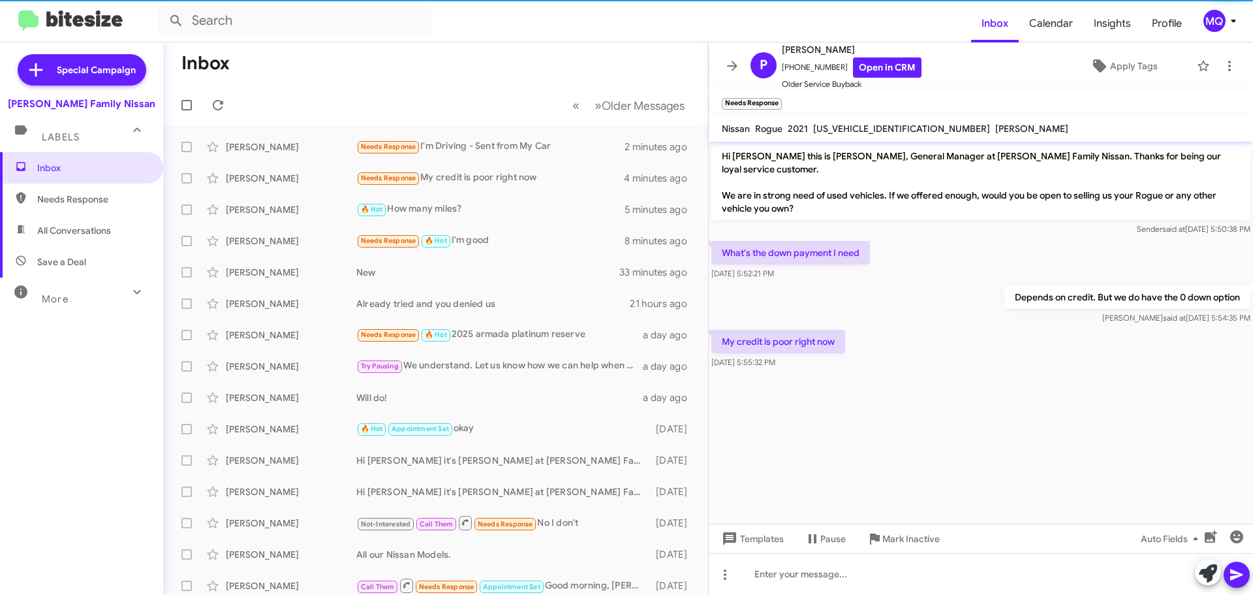
click at [82, 208] on span "Needs Response" at bounding box center [81, 198] width 163 height 31
type input "in:needs-response"
